Goal: Find specific page/section

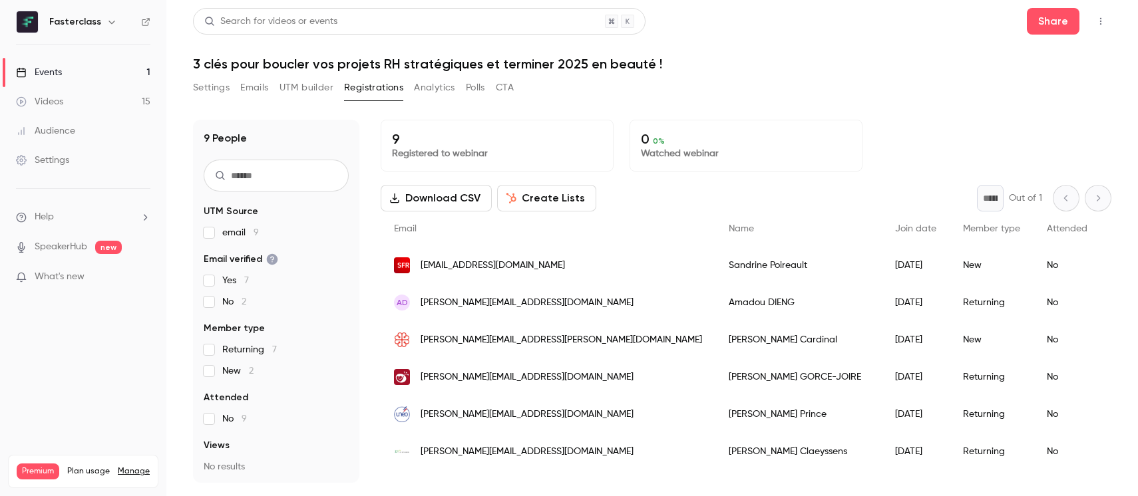
click at [104, 67] on link "Events 1" at bounding box center [83, 72] width 166 height 29
